Goal: Information Seeking & Learning: Compare options

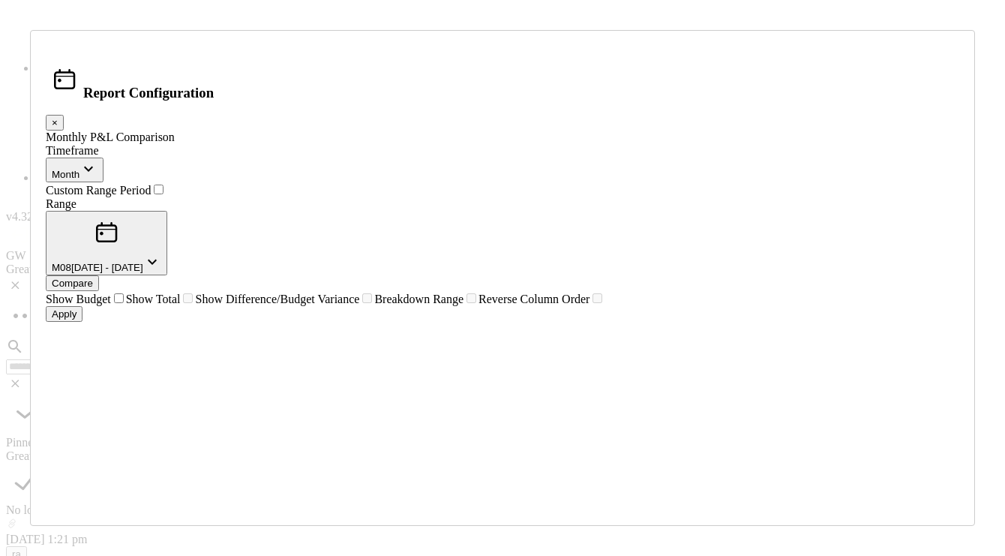
click at [93, 278] on div "Compare" at bounding box center [72, 283] width 41 height 11
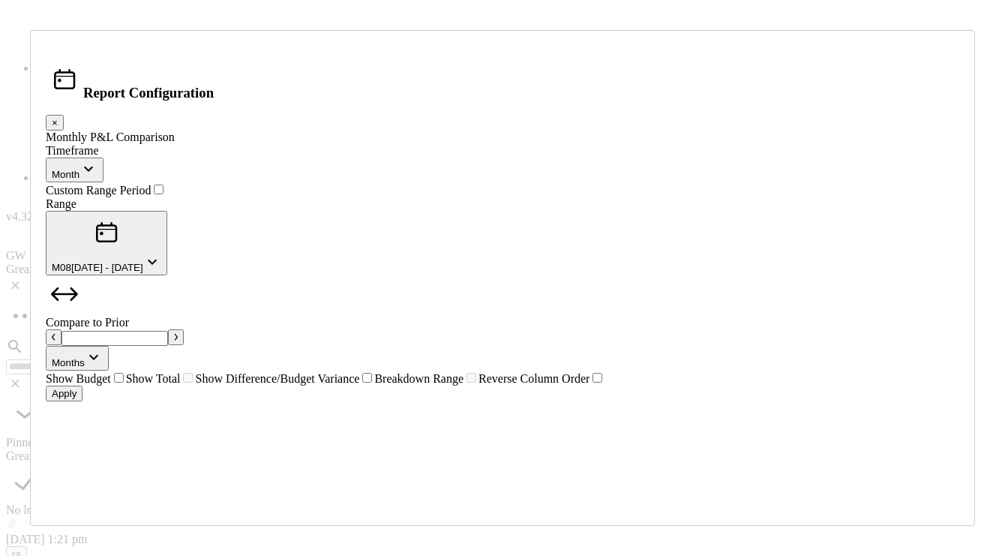
click at [178, 334] on icon "button" at bounding box center [176, 337] width 3 height 7
type input "*"
click at [83, 401] on button "Apply" at bounding box center [64, 394] width 37 height 16
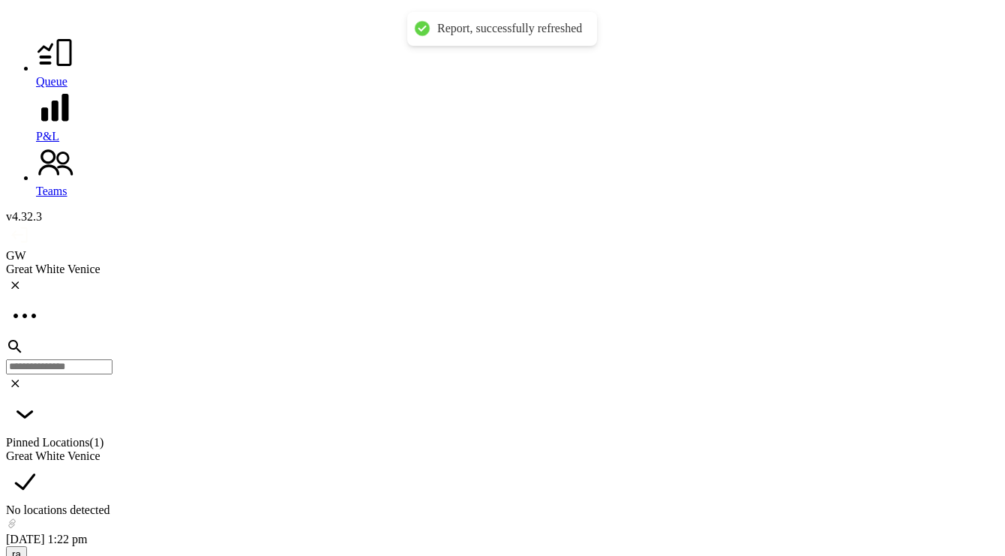
scroll to position [2584, 0]
drag, startPoint x: 500, startPoint y: 341, endPoint x: 434, endPoint y: 32, distance: 316.9
